Goal: Obtain resource: Obtain resource

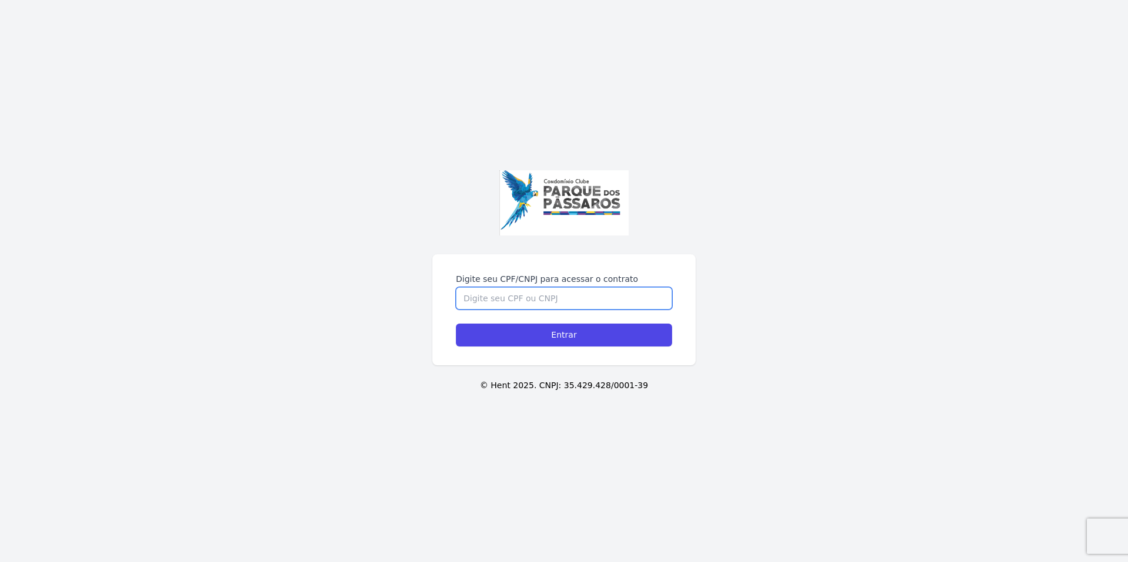
click at [525, 308] on input "Digite seu CPF/CNPJ para acessar o contrato" at bounding box center [564, 298] width 216 height 22
type input "03511635144"
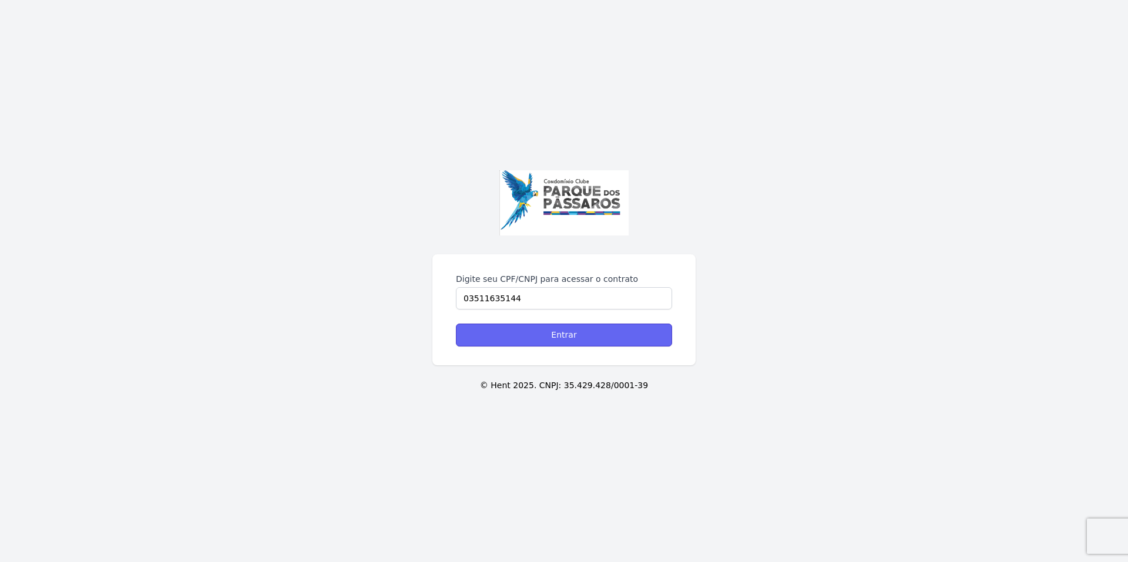
click at [543, 328] on input "Entrar" at bounding box center [564, 335] width 216 height 23
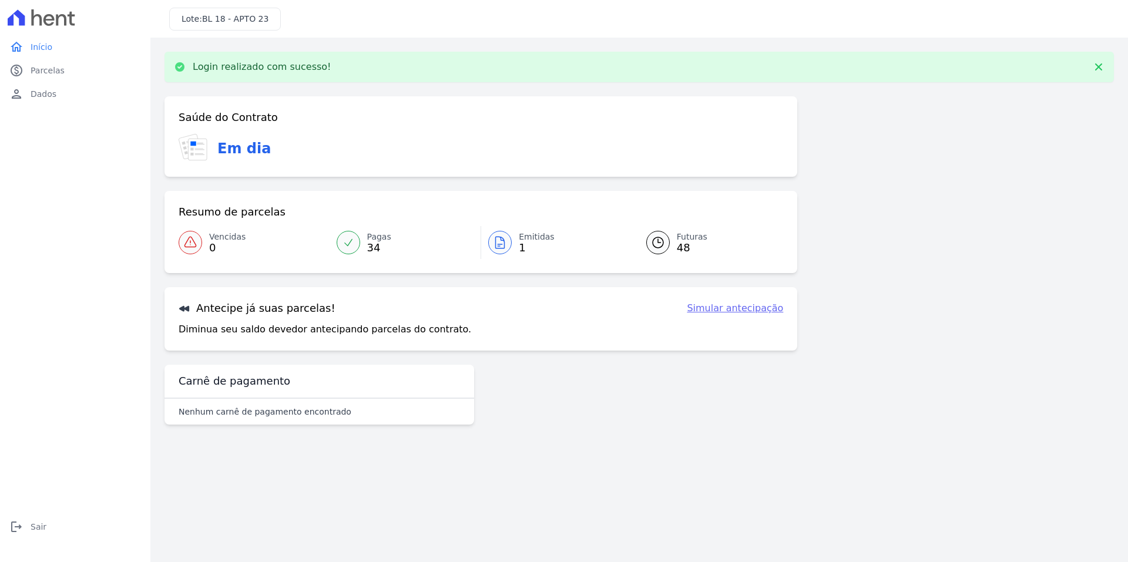
click at [535, 239] on span "Emitidas" at bounding box center [537, 237] width 36 height 12
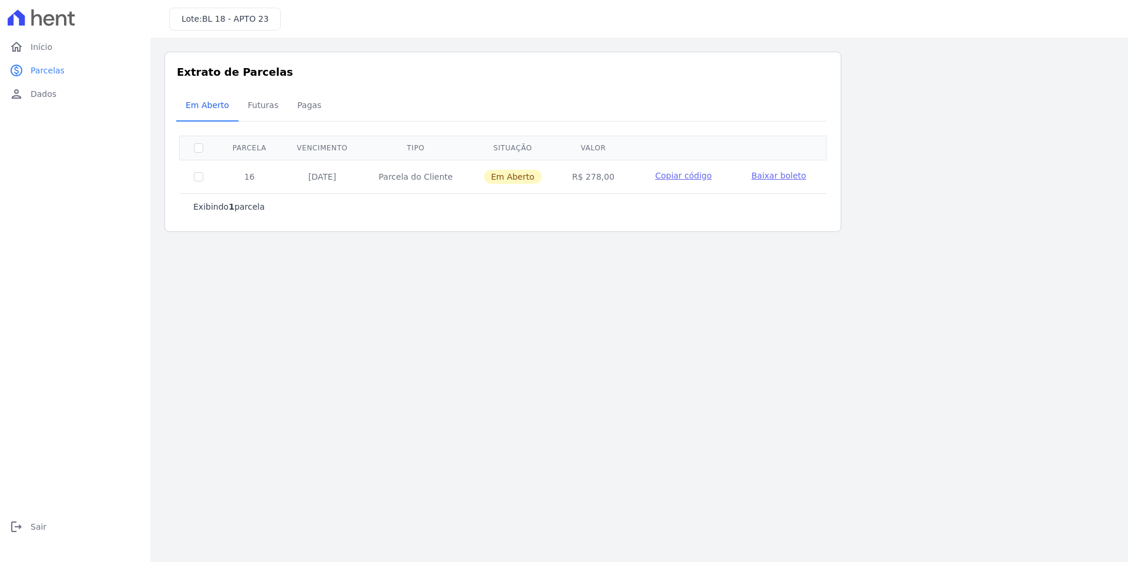
click at [756, 178] on span "Baixar boleto" at bounding box center [779, 175] width 55 height 9
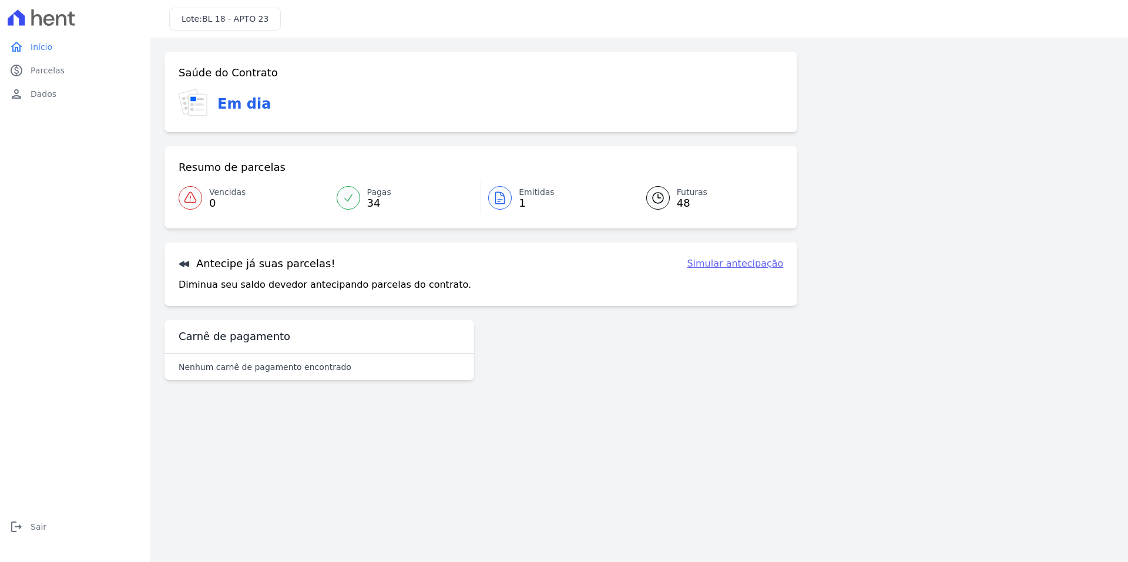
click at [534, 197] on span "Emitidas" at bounding box center [537, 192] width 36 height 12
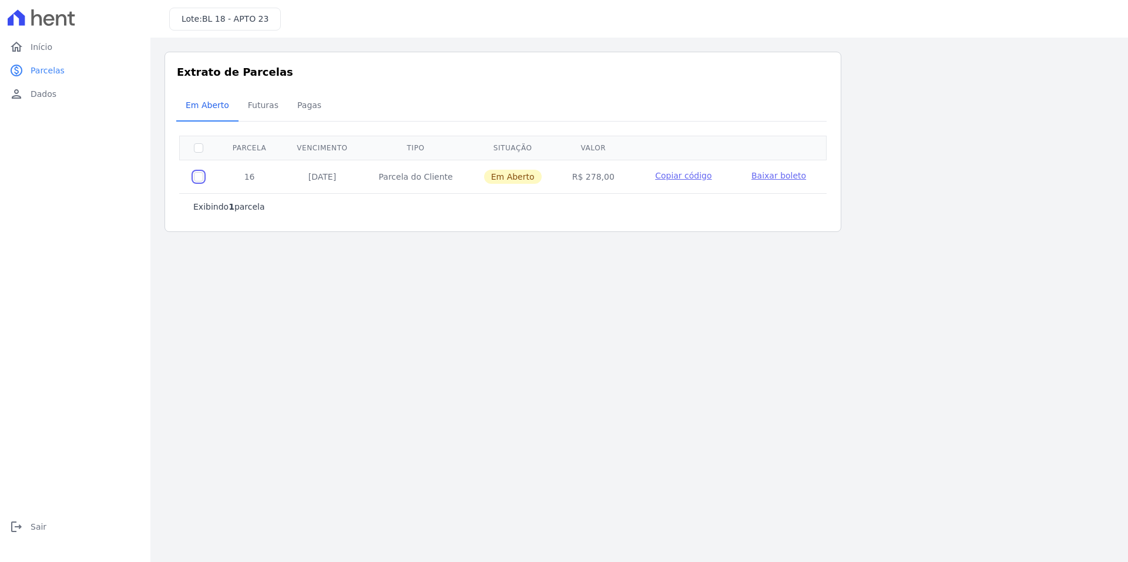
click at [195, 180] on input "checkbox" at bounding box center [198, 176] width 9 height 9
checkbox input "true"
click at [752, 179] on span "Baixar boleto" at bounding box center [779, 175] width 55 height 9
click at [669, 179] on span "Copiar código" at bounding box center [683, 175] width 56 height 9
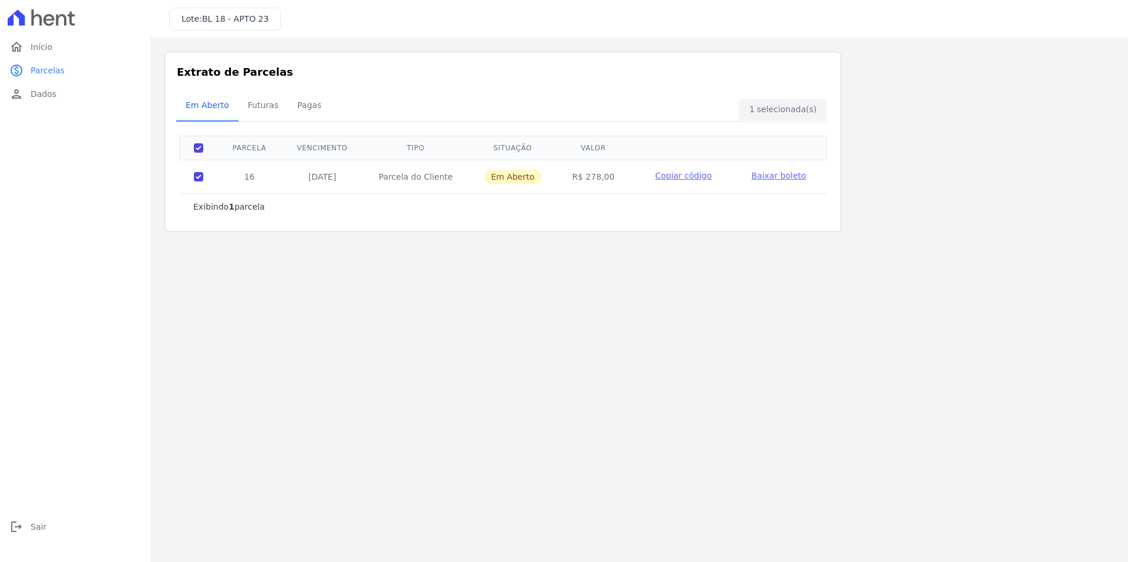
click at [661, 175] on span "Copiar código" at bounding box center [683, 175] width 56 height 9
click at [203, 174] on td at bounding box center [199, 176] width 38 height 33
click at [198, 179] on input "checkbox" at bounding box center [198, 176] width 9 height 9
checkbox input "false"
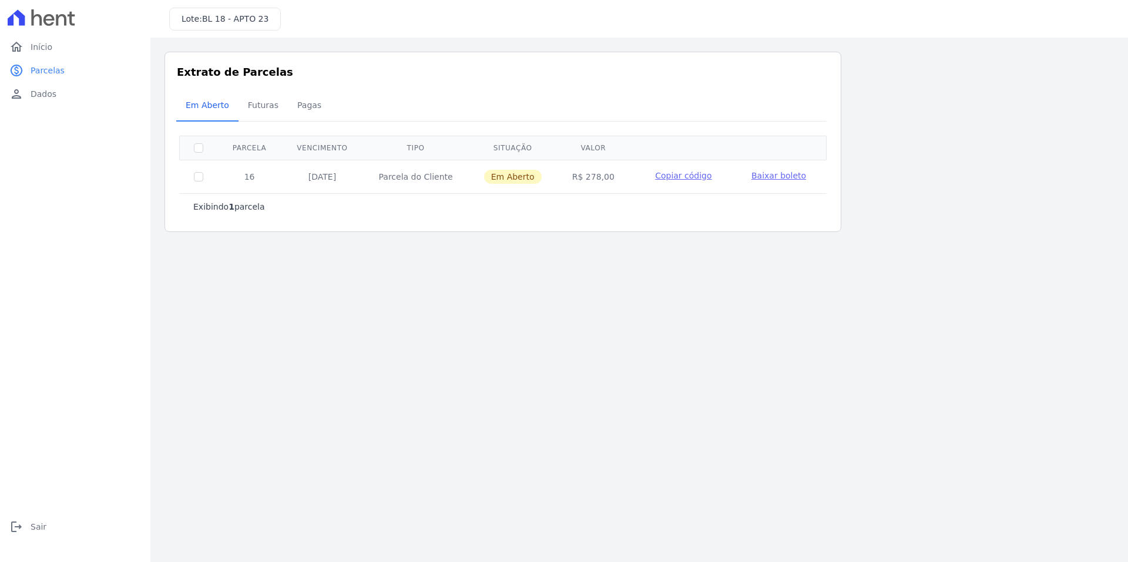
click at [192, 174] on td at bounding box center [199, 176] width 38 height 33
click at [197, 180] on input "checkbox" at bounding box center [198, 176] width 9 height 9
checkbox input "true"
click at [767, 177] on span "Baixar boleto" at bounding box center [779, 175] width 55 height 9
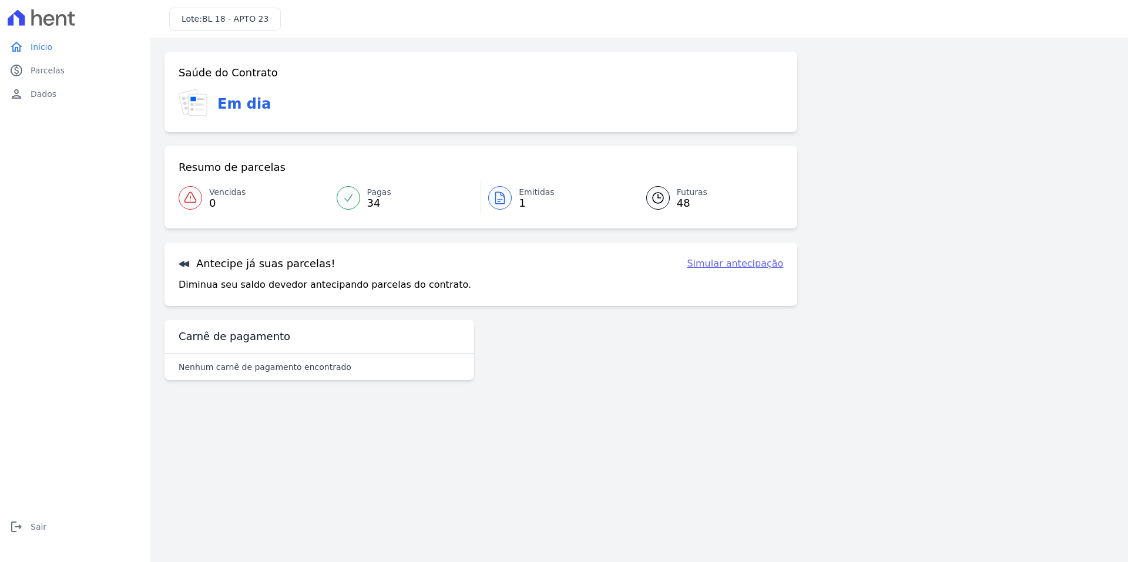
click at [554, 186] on link "Emitidas 1" at bounding box center [556, 198] width 151 height 33
click at [222, 377] on div "Nenhum carnê de pagamento encontrado" at bounding box center [320, 367] width 310 height 26
click at [265, 348] on div "Carnê de pagamento" at bounding box center [320, 337] width 310 height 34
click at [232, 108] on h3 "Em dia" at bounding box center [243, 103] width 53 height 21
click at [62, 83] on link "person Dados" at bounding box center [75, 94] width 141 height 24
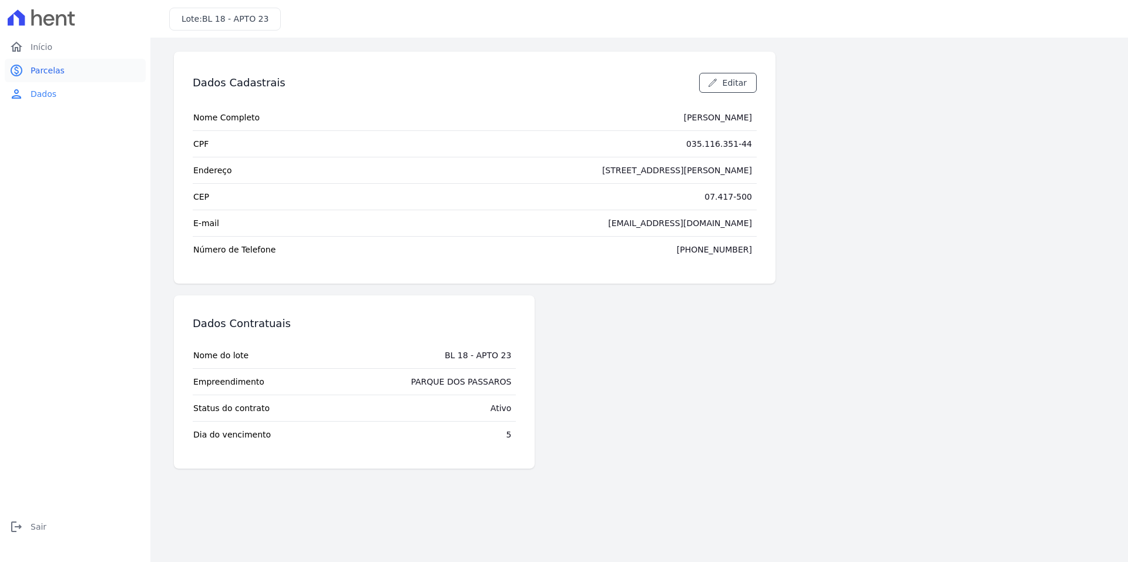
click at [65, 68] on link "paid Parcelas" at bounding box center [75, 71] width 141 height 24
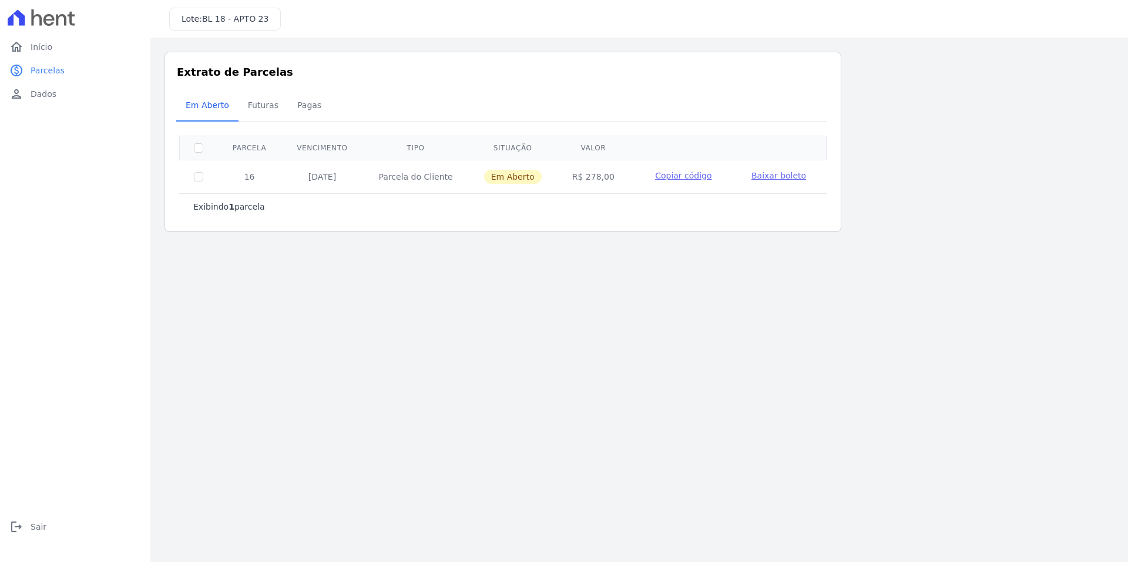
drag, startPoint x: 647, startPoint y: 170, endPoint x: 855, endPoint y: 266, distance: 229.3
click at [868, 274] on main "Listagem de parcelas Baixar PDF Extrato de Parcelas Em Aberto Futuras Pagas 0 s…" at bounding box center [639, 300] width 978 height 525
click at [769, 173] on span "Baixar boleto" at bounding box center [779, 175] width 55 height 9
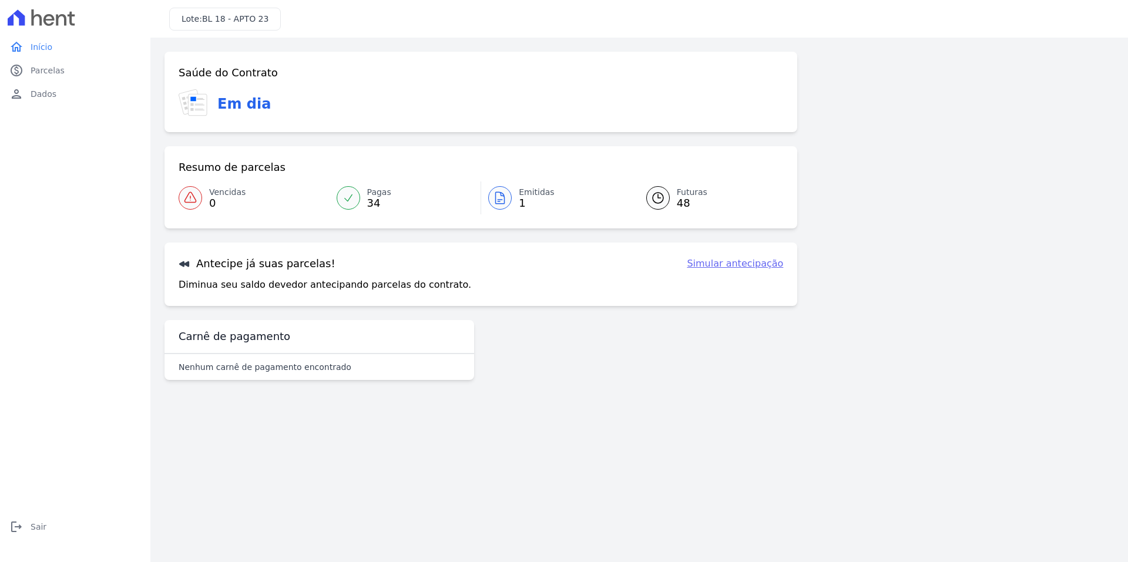
click at [528, 189] on span "Emitidas" at bounding box center [537, 192] width 36 height 12
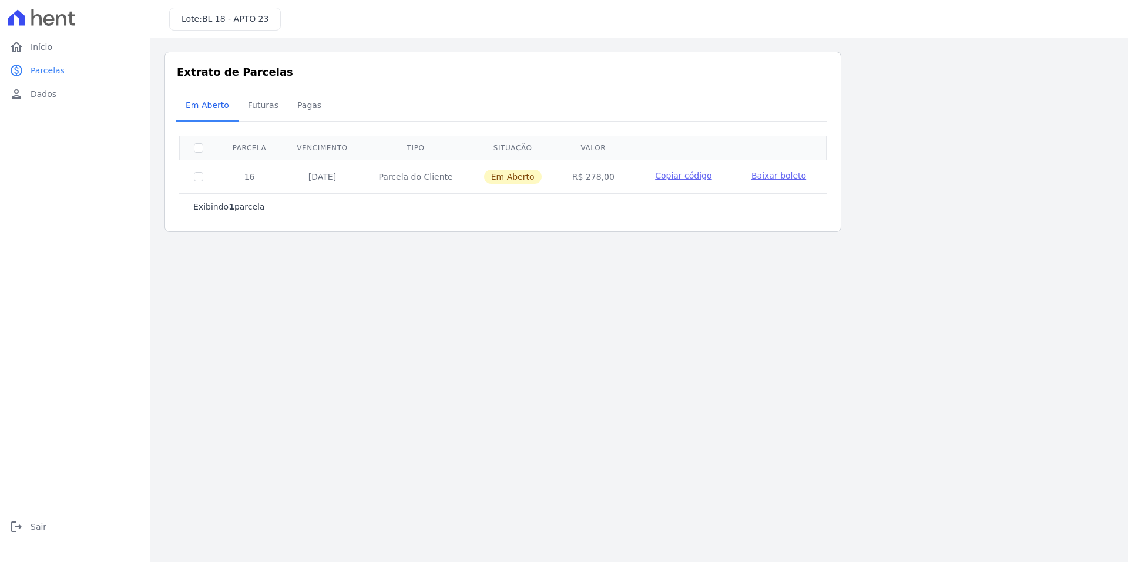
click at [755, 175] on span "Baixar boleto" at bounding box center [779, 175] width 55 height 9
click at [675, 175] on span "Copiar código" at bounding box center [683, 175] width 56 height 9
